Goal: Task Accomplishment & Management: Use online tool/utility

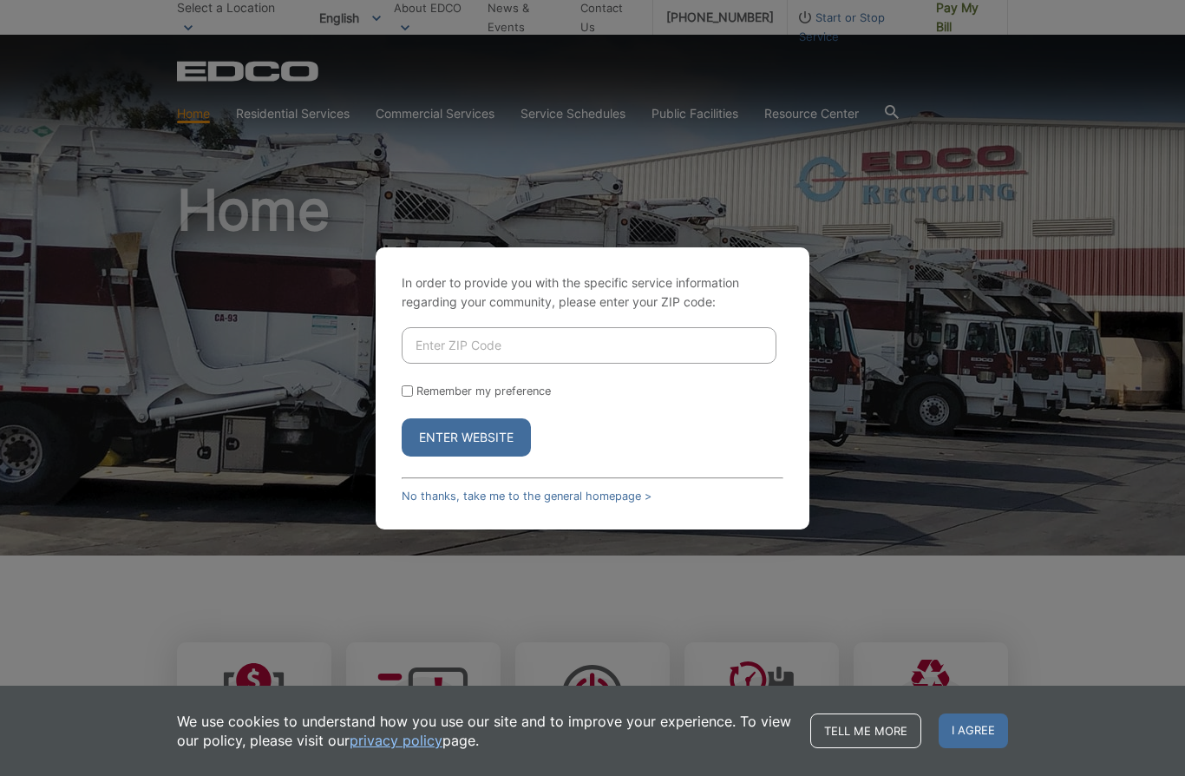
click at [471, 364] on input "Enter ZIP Code" at bounding box center [589, 345] width 375 height 36
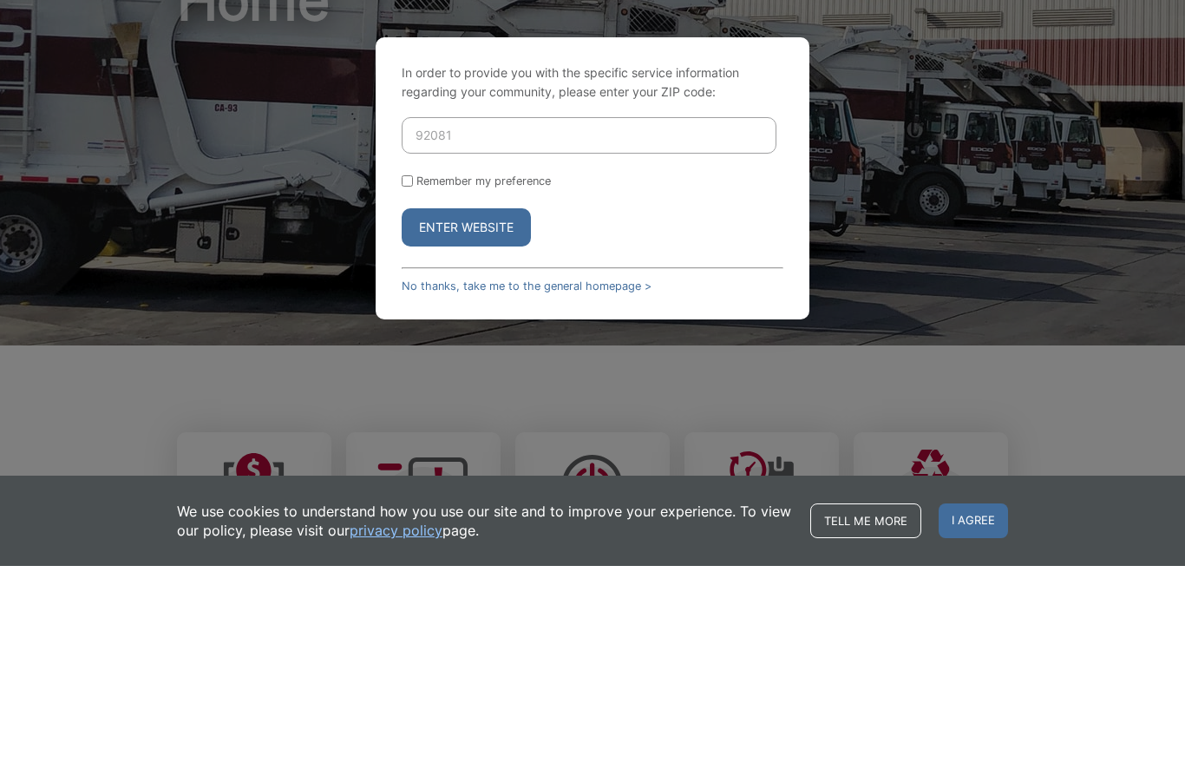
type input "92081"
click at [413, 385] on input "Remember my preference" at bounding box center [407, 390] width 11 height 11
checkbox input "true"
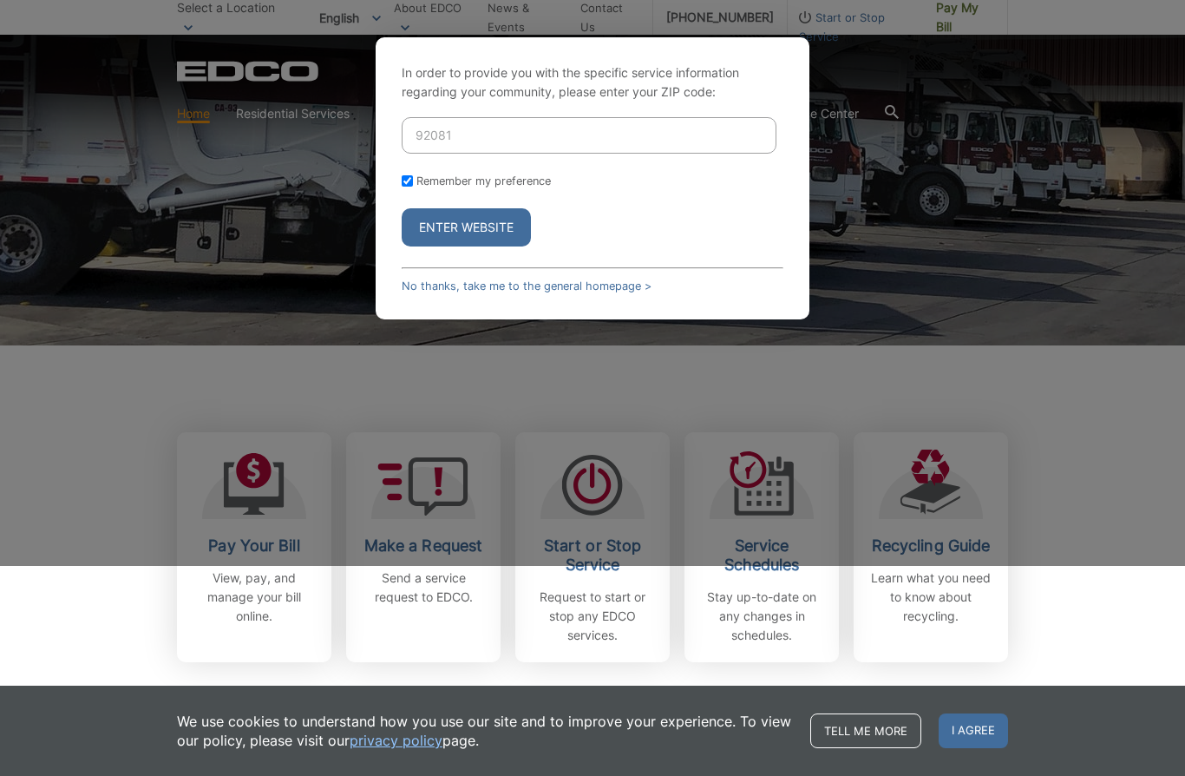
click at [488, 246] on button "Enter Website" at bounding box center [466, 227] width 129 height 38
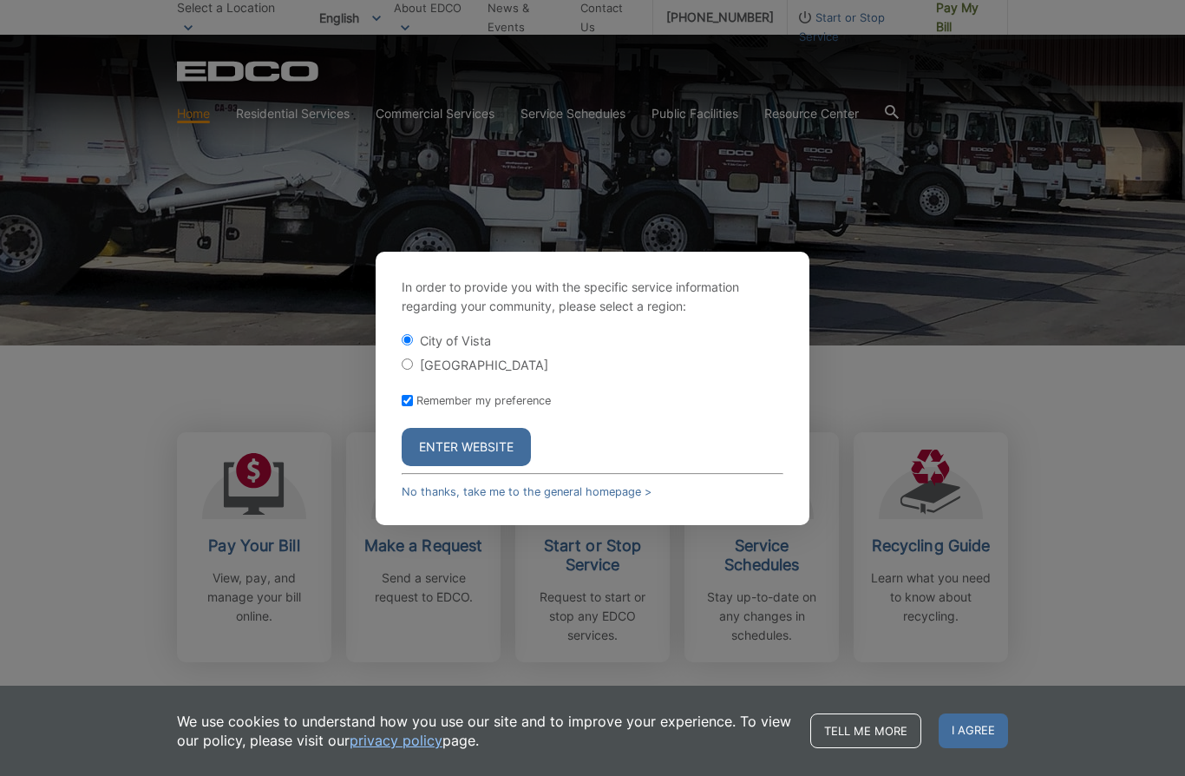
click at [511, 466] on button "Enter Website" at bounding box center [466, 447] width 129 height 38
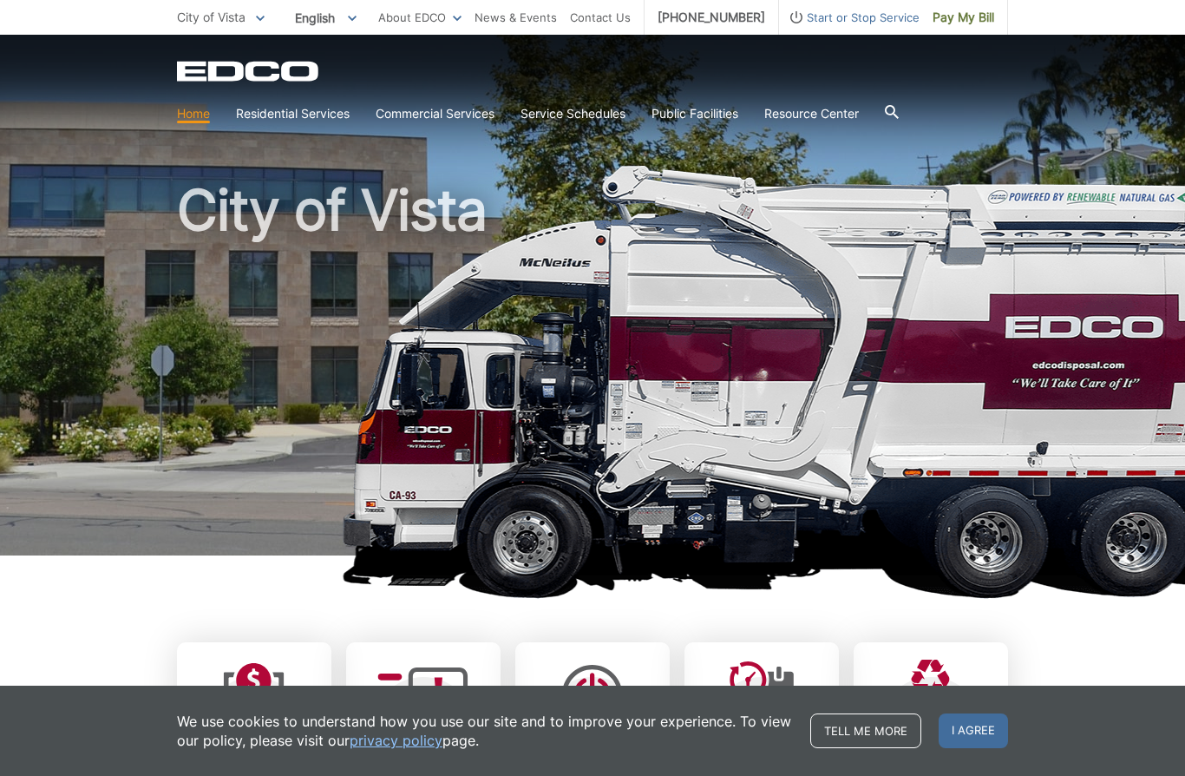
click at [968, 744] on span "I agree" at bounding box center [973, 730] width 69 height 35
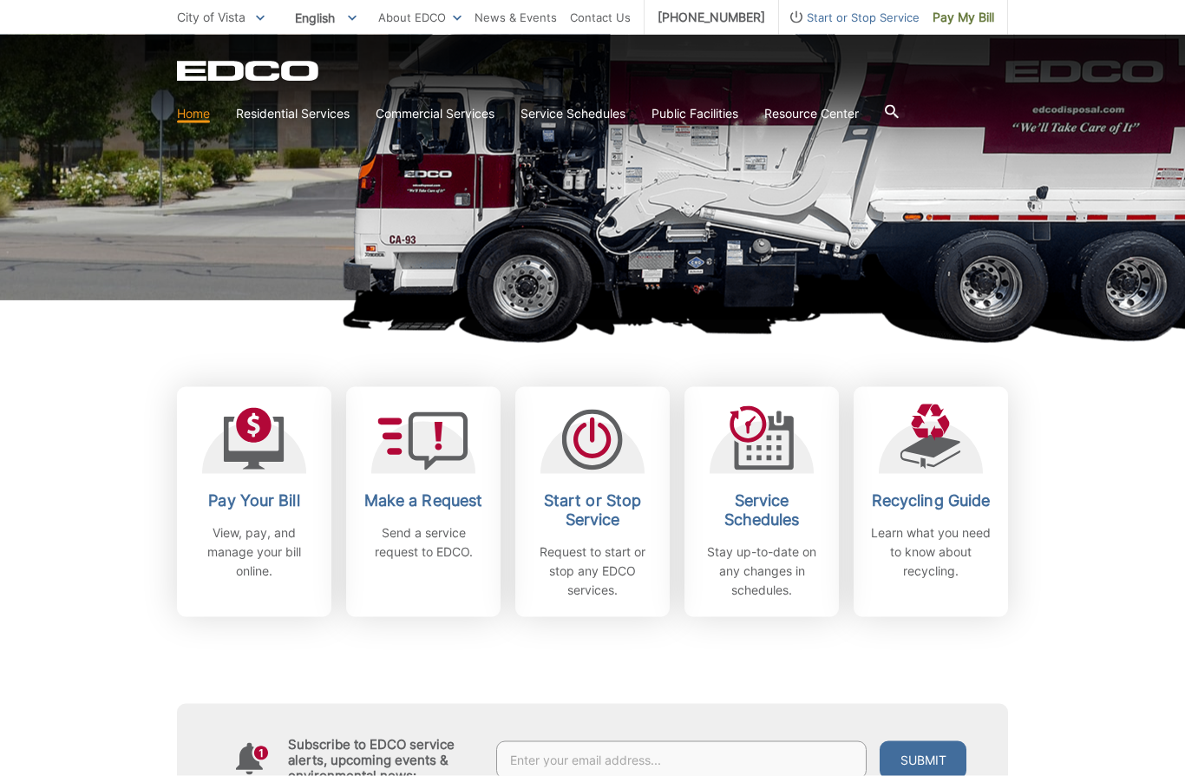
scroll to position [258, 0]
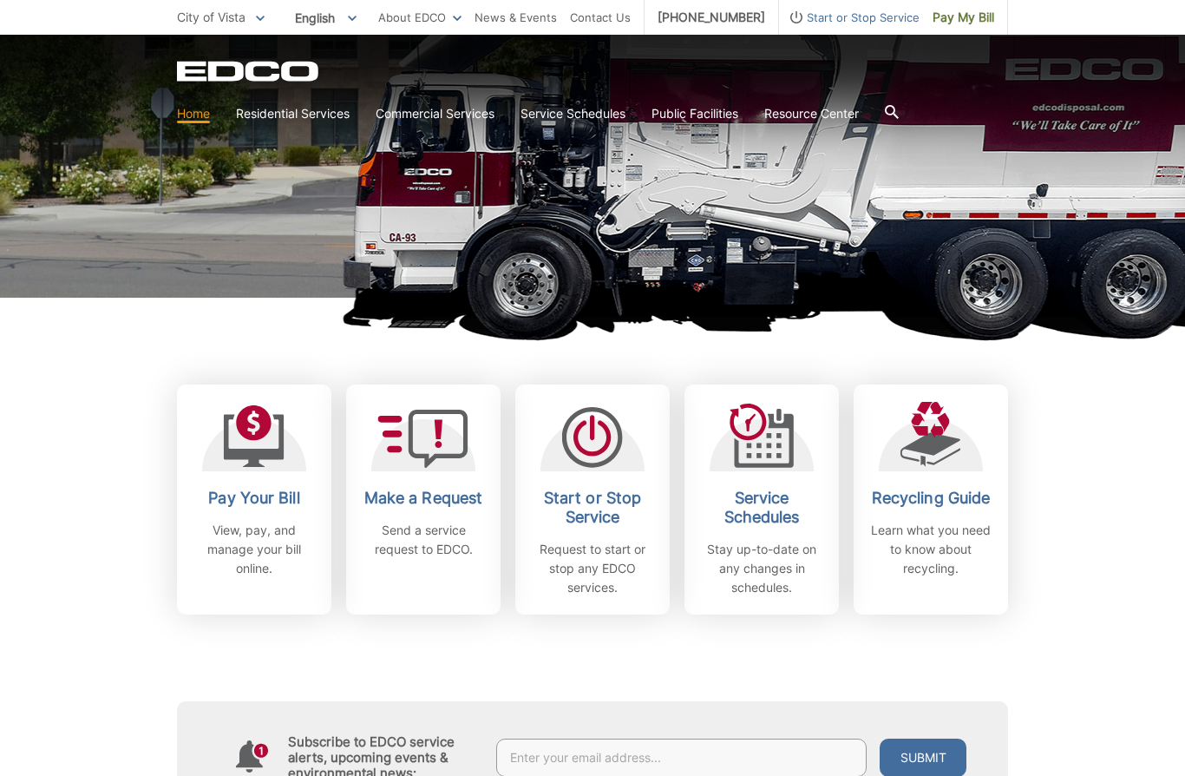
click at [280, 465] on icon at bounding box center [254, 436] width 61 height 62
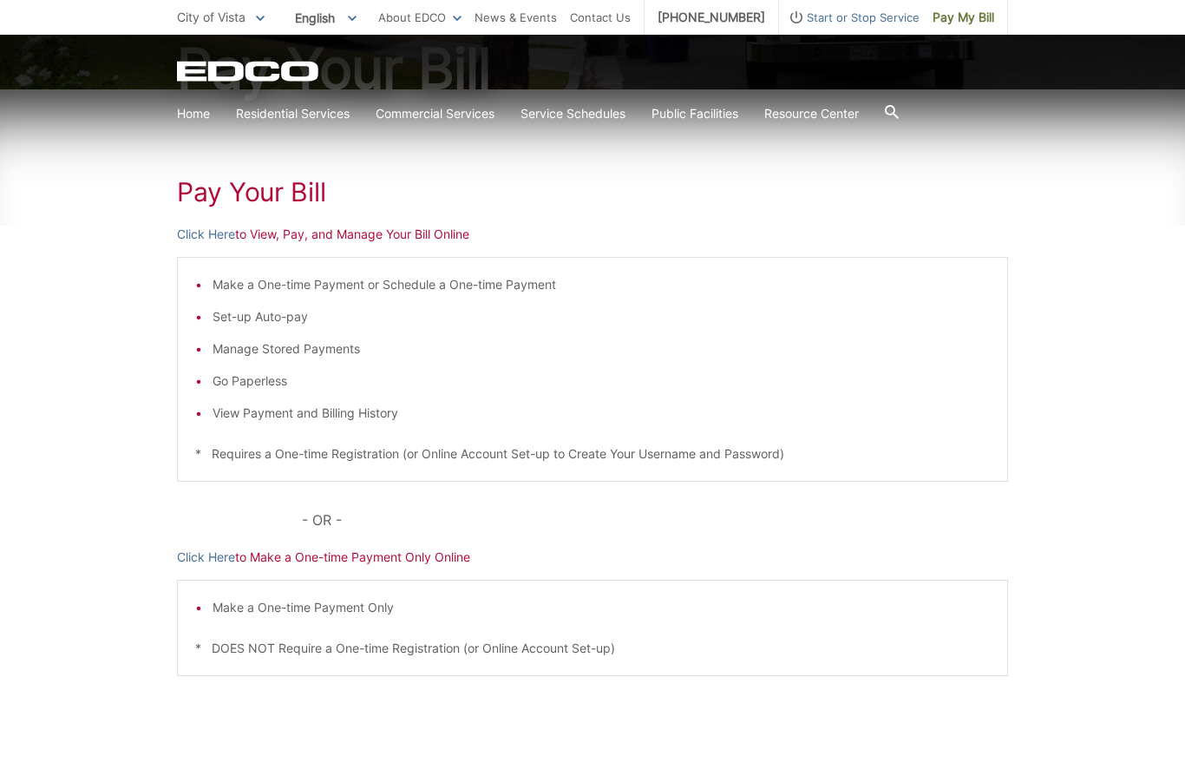
scroll to position [213, 0]
click at [214, 234] on link "Click Here" at bounding box center [206, 235] width 58 height 19
